Goal: Task Accomplishment & Management: Use online tool/utility

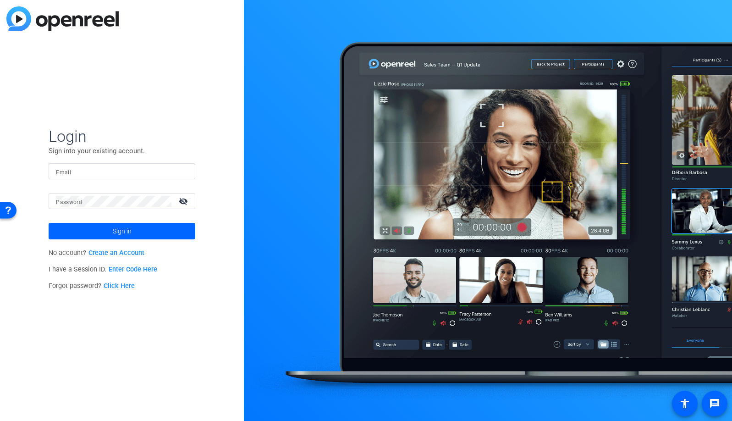
click at [122, 171] on input "Email" at bounding box center [122, 171] width 132 height 11
click at [182, 169] on img at bounding box center [180, 171] width 6 height 11
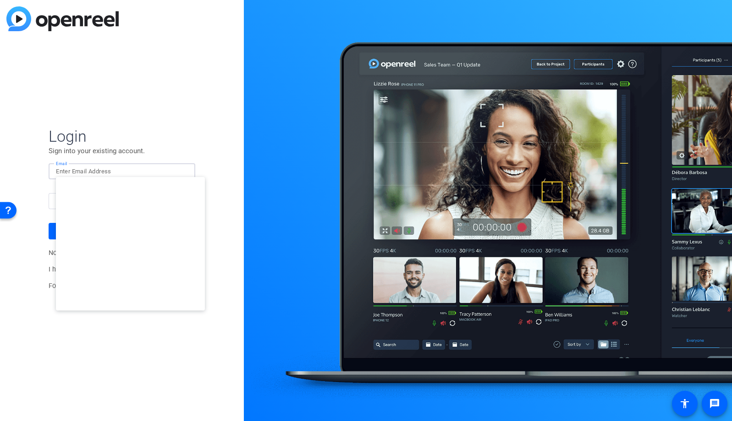
type input "studiosupport+3@openreel.com"
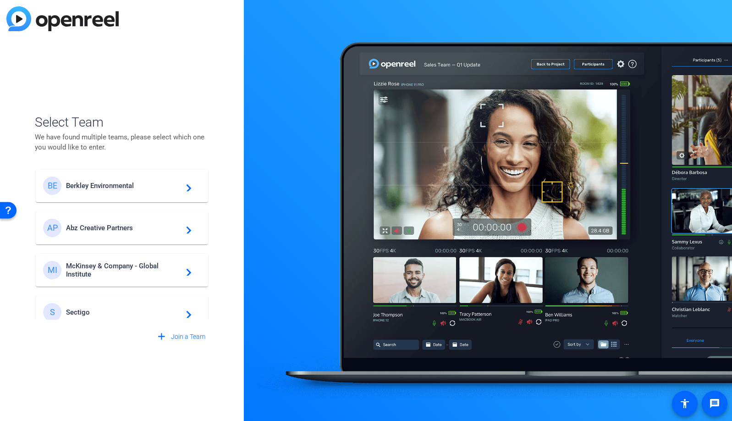
click at [122, 186] on span "Berkley Environmental" at bounding box center [123, 186] width 115 height 8
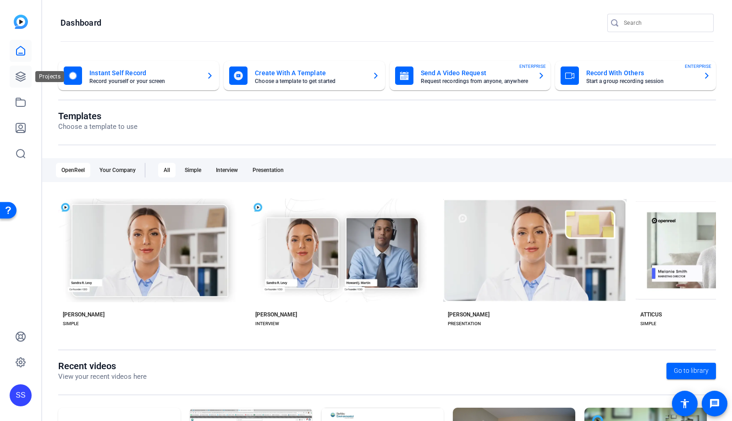
click at [22, 83] on link at bounding box center [21, 77] width 22 height 22
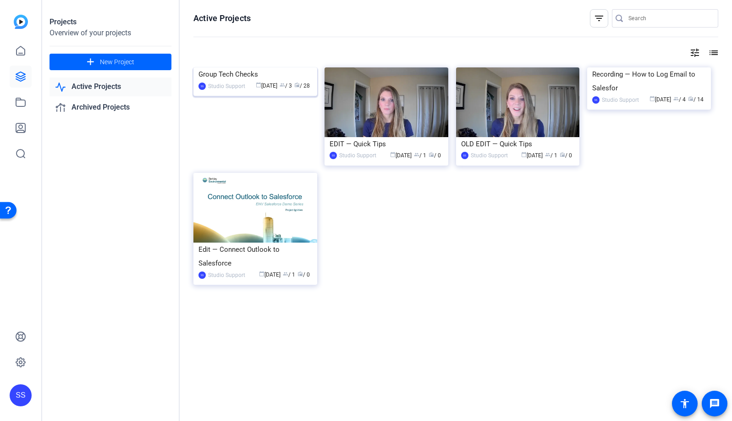
click at [237, 67] on img at bounding box center [256, 67] width 124 height 0
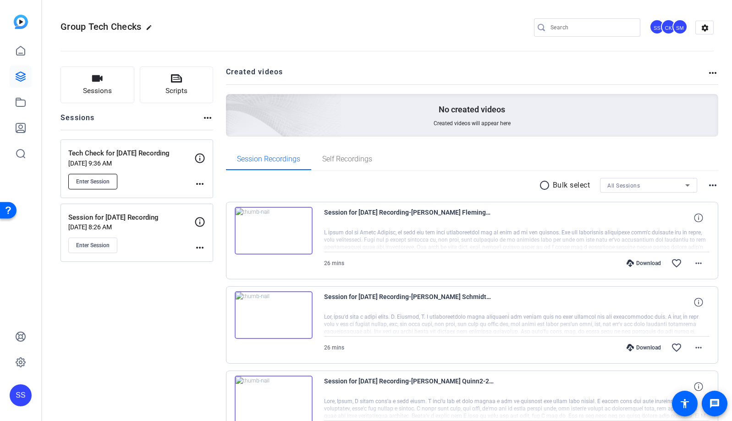
click at [89, 184] on span "Enter Session" at bounding box center [92, 181] width 33 height 7
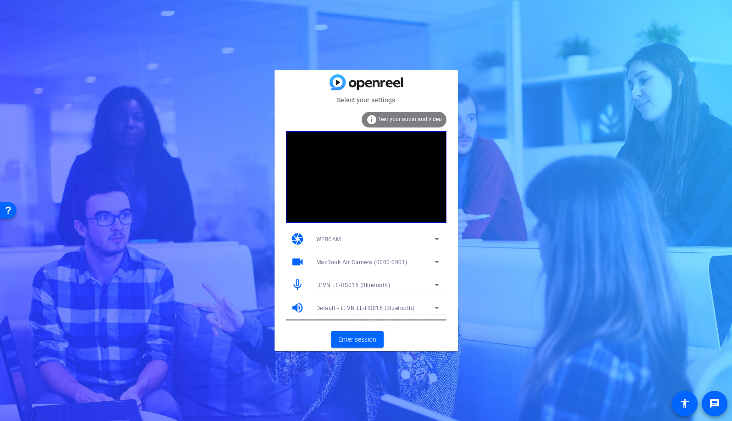
click at [437, 238] on icon at bounding box center [437, 238] width 11 height 11
click at [469, 227] on div at bounding box center [366, 210] width 732 height 421
click at [374, 340] on span "Enter session" at bounding box center [357, 340] width 38 height 10
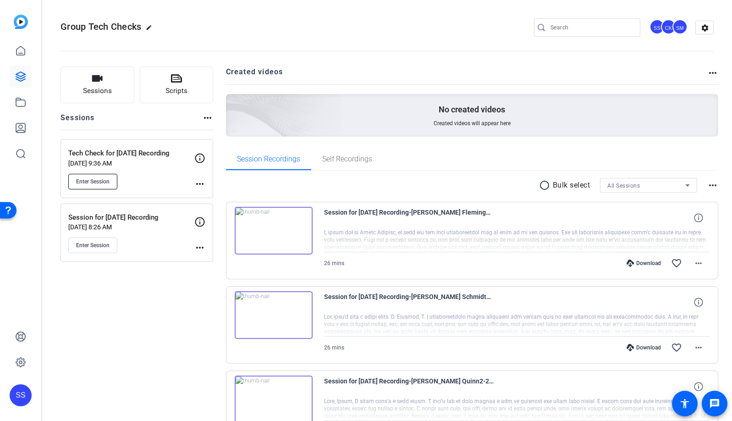
click at [112, 186] on button "Enter Session" at bounding box center [92, 182] width 49 height 16
click at [108, 188] on button "Enter Session" at bounding box center [92, 182] width 49 height 16
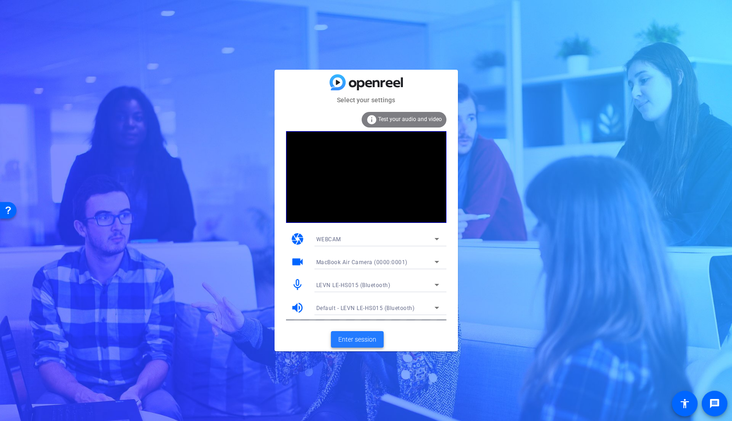
click at [372, 338] on span "Enter session" at bounding box center [357, 340] width 38 height 10
click at [358, 340] on span "Enter session" at bounding box center [357, 340] width 38 height 10
click at [364, 338] on span "Enter session" at bounding box center [357, 340] width 38 height 10
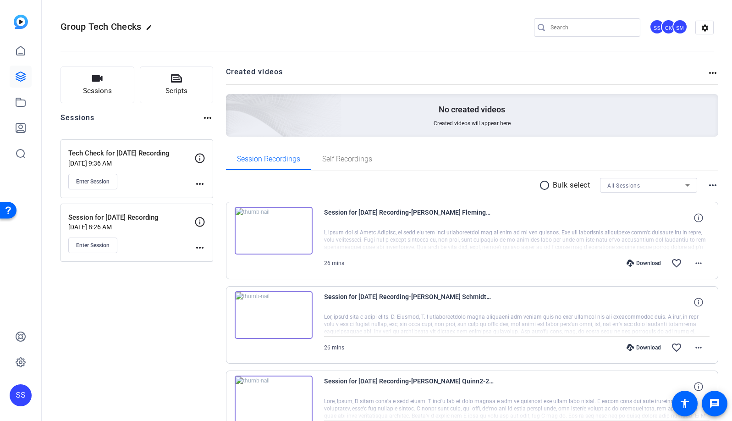
click at [22, 395] on div "SS" at bounding box center [21, 395] width 22 height 22
click at [124, 384] on mat-icon "logout" at bounding box center [121, 382] width 11 height 11
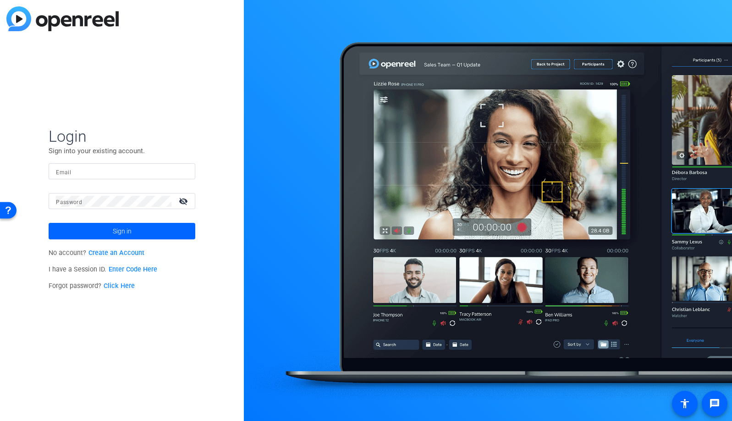
click at [168, 171] on input "Email" at bounding box center [122, 171] width 132 height 11
click at [178, 173] on img at bounding box center [180, 171] width 6 height 11
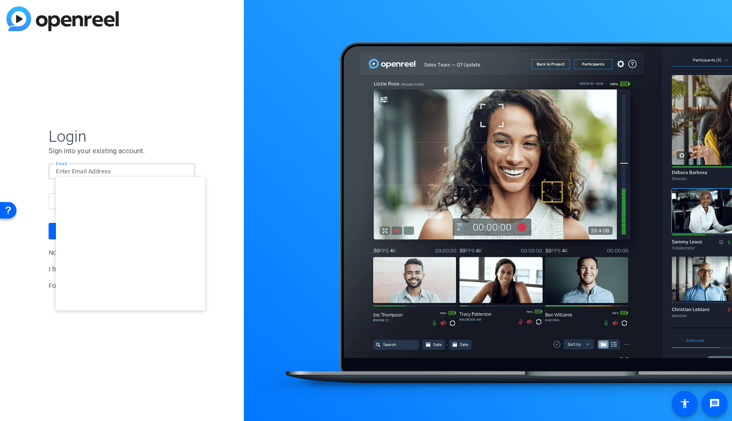
type input "studiosupport+3@openreel.com"
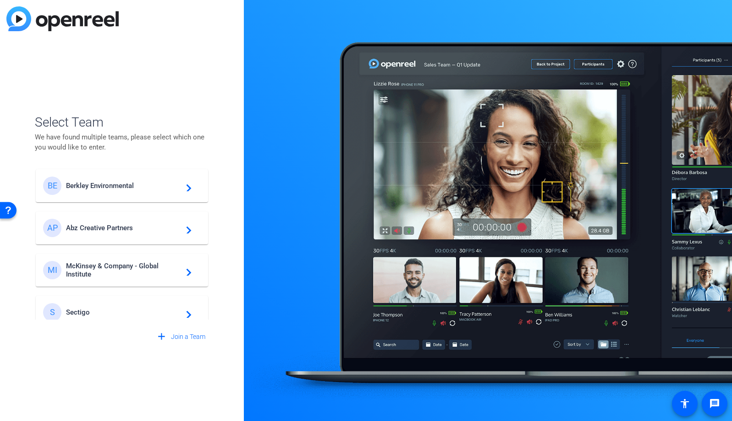
click at [105, 184] on span "Berkley Environmental" at bounding box center [123, 186] width 115 height 8
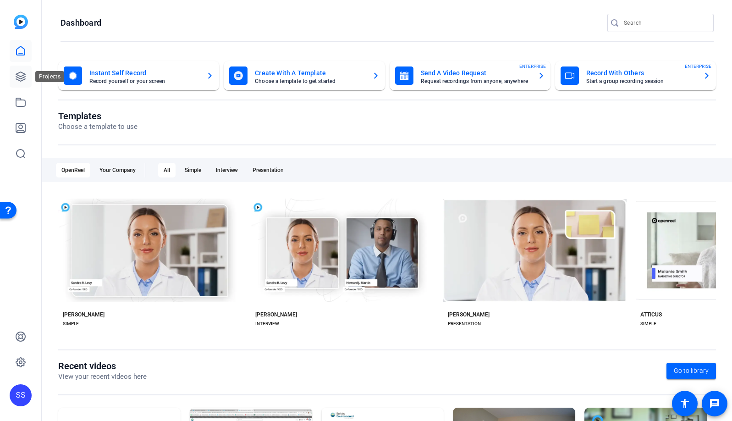
click at [27, 75] on link at bounding box center [21, 77] width 22 height 22
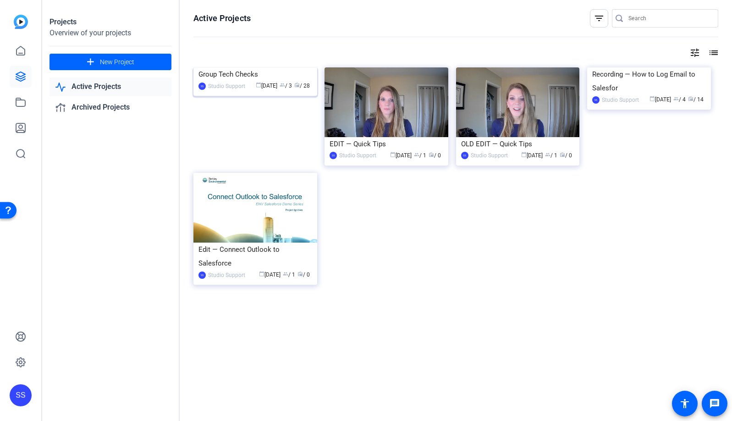
click at [277, 67] on img at bounding box center [256, 67] width 124 height 0
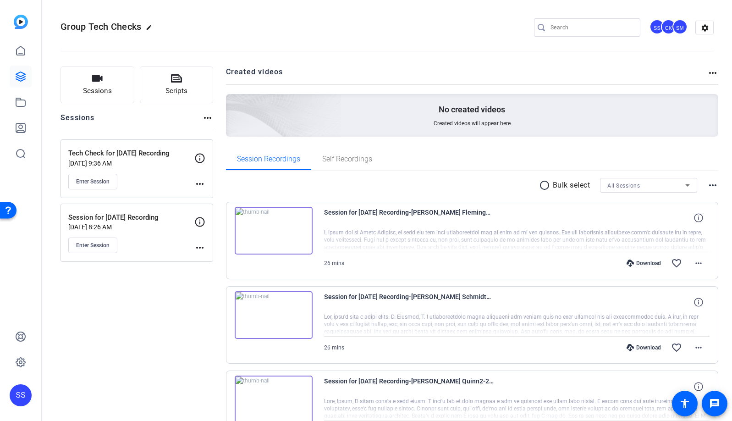
click at [203, 184] on mat-icon "more_horiz" at bounding box center [199, 183] width 11 height 11
click at [205, 195] on span "Edit Session" at bounding box center [223, 197] width 42 height 11
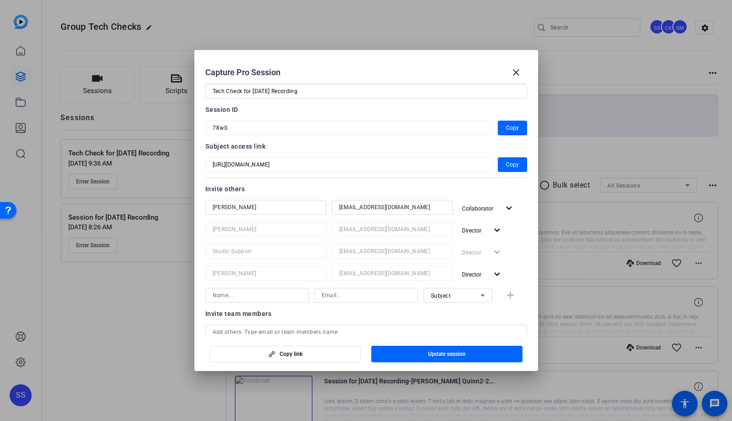
scroll to position [23, 0]
click at [352, 206] on input "dlipston@openreel.com" at bounding box center [392, 205] width 106 height 11
click at [355, 206] on input "dlipson@openreel.com" at bounding box center [392, 205] width 106 height 11
click at [352, 206] on input "dlipso@openreel.com" at bounding box center [392, 205] width 106 height 11
click at [351, 207] on input "dlips@openreel.com" at bounding box center [392, 205] width 106 height 11
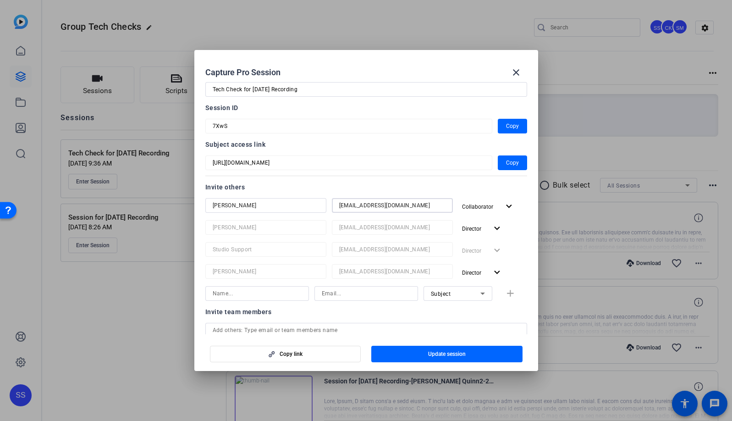
click at [351, 206] on input "dlips@openreel.com" at bounding box center [392, 205] width 106 height 11
click at [350, 207] on input "dlip@openreel.com" at bounding box center [392, 205] width 106 height 11
click at [346, 204] on input "dlip@openreel.com" at bounding box center [392, 205] width 106 height 11
click at [346, 205] on input "dlipt@openreel.com" at bounding box center [392, 205] width 106 height 11
click at [347, 205] on input "dlipt@openreel.com" at bounding box center [392, 205] width 106 height 11
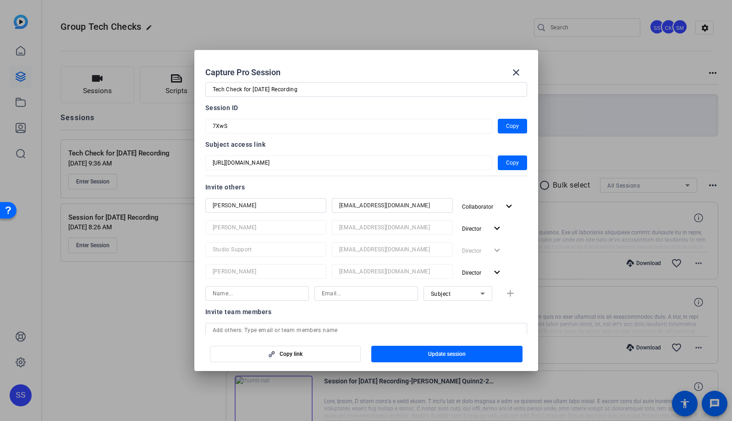
click at [351, 207] on input "dlipts@openreel.com" at bounding box center [392, 205] width 106 height 11
click at [353, 204] on input "dliptse@openreel.com" at bounding box center [392, 205] width 106 height 11
click at [477, 354] on span "button" at bounding box center [447, 354] width 151 height 22
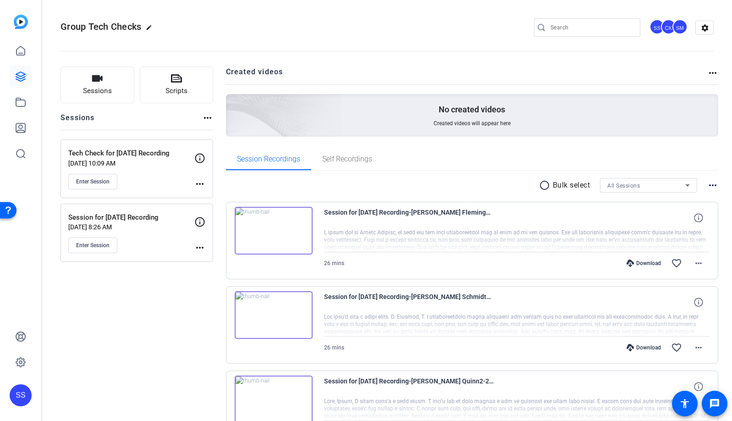
click at [30, 399] on div "SS" at bounding box center [21, 395] width 22 height 22
click at [120, 384] on mat-icon "logout" at bounding box center [121, 382] width 11 height 11
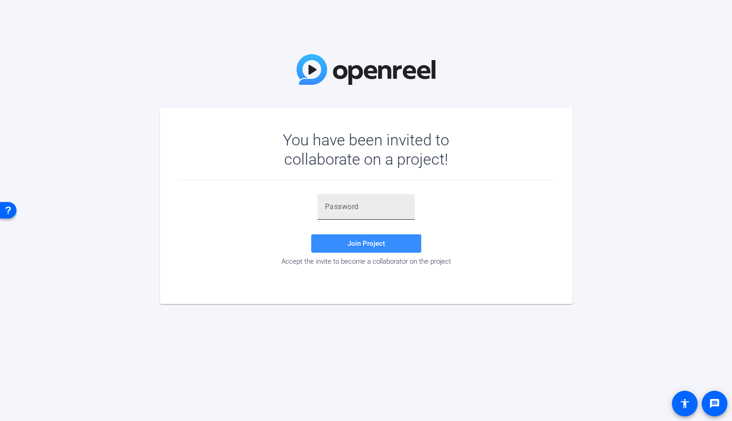
click at [395, 211] on input "text" at bounding box center [366, 206] width 83 height 11
paste input "6YMXBp"
type input "6YMXBp"
click at [396, 236] on span at bounding box center [366, 244] width 110 height 22
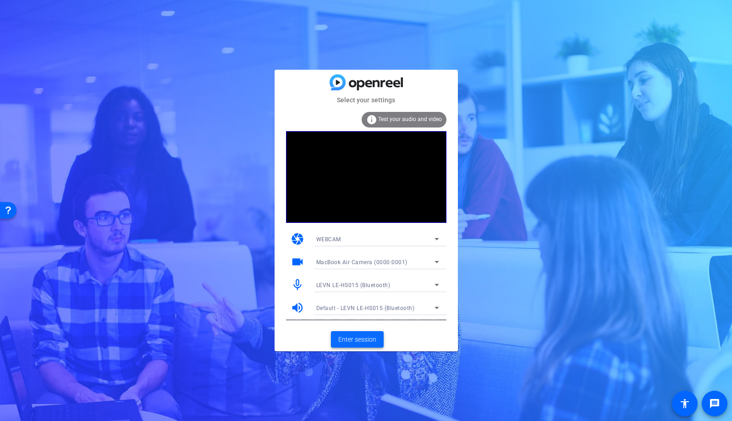
click at [371, 341] on span "Enter session" at bounding box center [357, 340] width 38 height 10
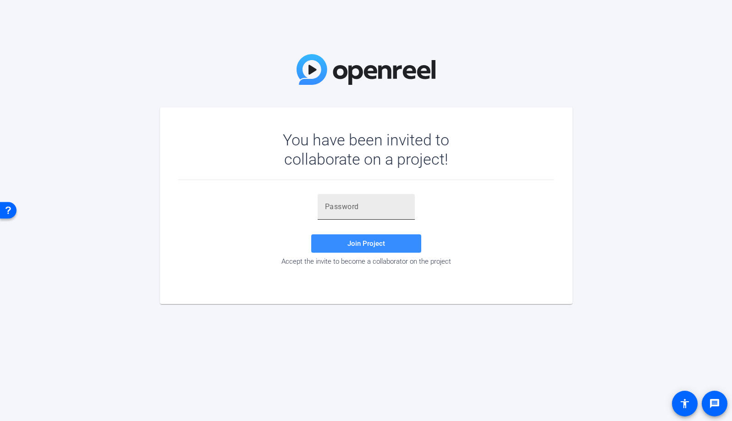
click at [354, 215] on div at bounding box center [366, 207] width 83 height 26
paste input "6YMXBp"
type input "6YMXBp"
click at [368, 246] on span "Join Project" at bounding box center [367, 243] width 38 height 8
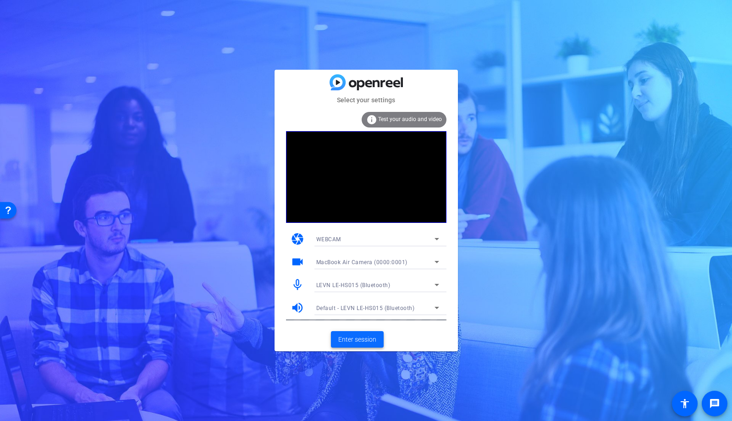
click at [373, 337] on span "Enter session" at bounding box center [357, 340] width 38 height 10
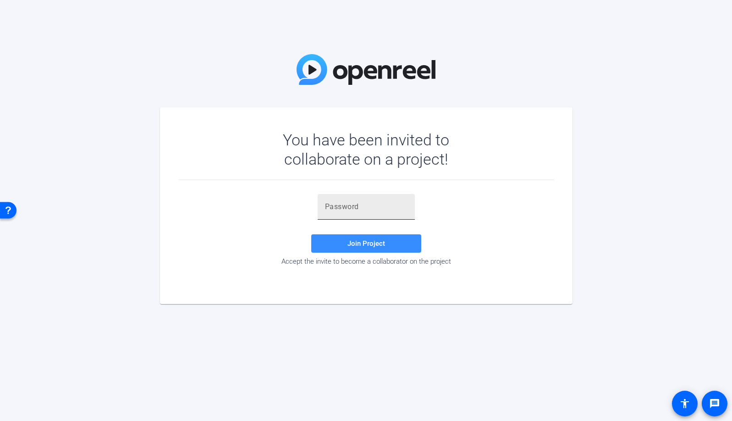
click at [379, 208] on input "text" at bounding box center [366, 206] width 83 height 11
paste input "6YMXBp"
type input "6YMXBp"
click at [360, 248] on span at bounding box center [366, 244] width 110 height 22
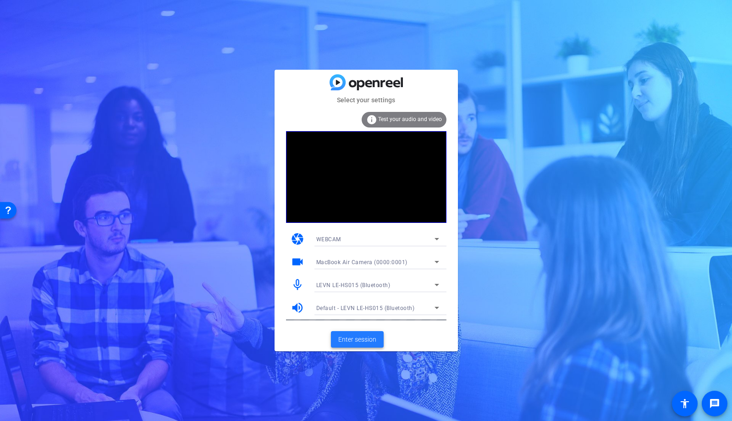
click at [375, 338] on span "Enter session" at bounding box center [357, 340] width 38 height 10
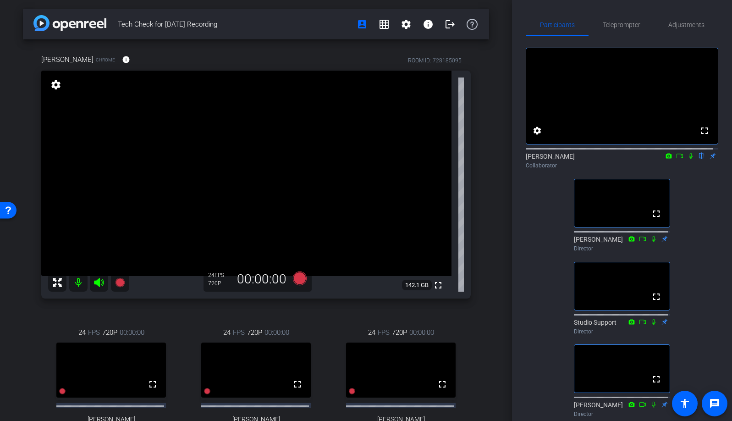
click at [677, 159] on icon at bounding box center [680, 156] width 7 height 6
click at [699, 159] on icon at bounding box center [702, 156] width 7 height 6
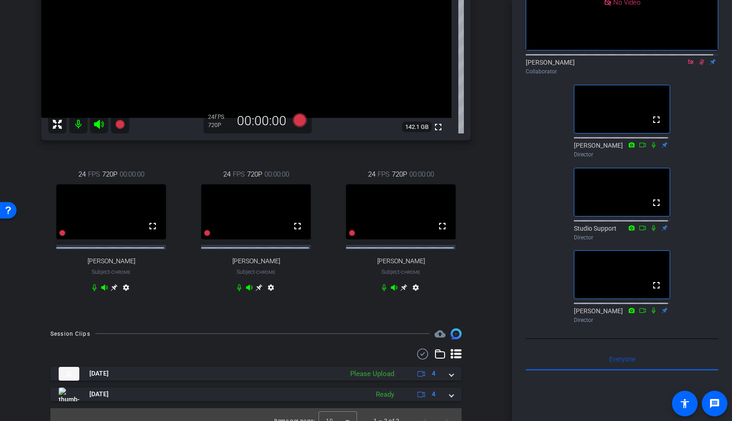
scroll to position [177, 0]
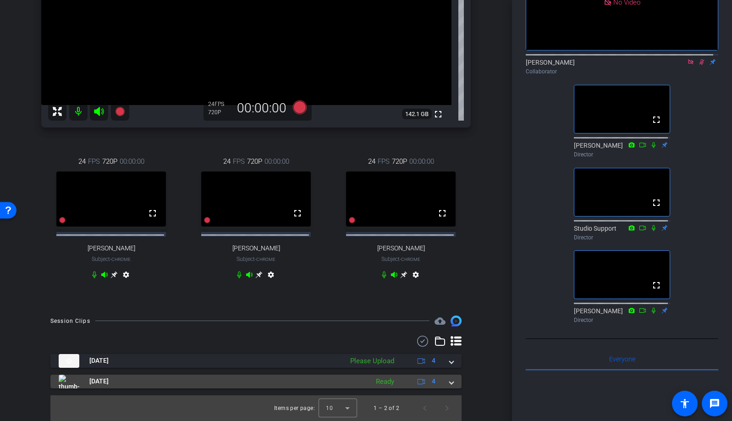
click at [450, 384] on span at bounding box center [452, 382] width 4 height 10
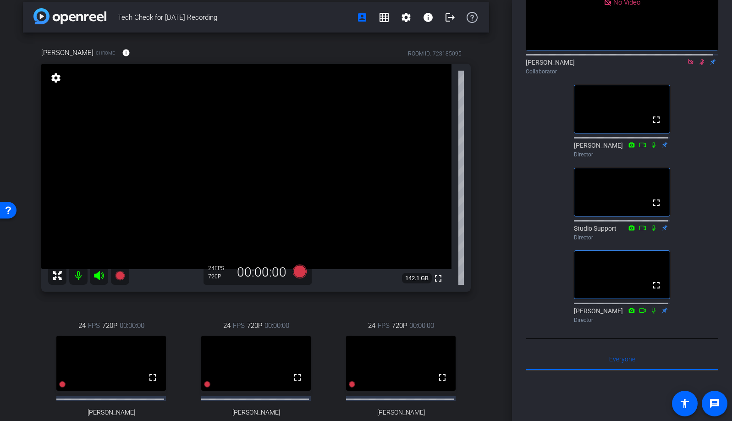
scroll to position [0, 0]
